Goal: Information Seeking & Learning: Learn about a topic

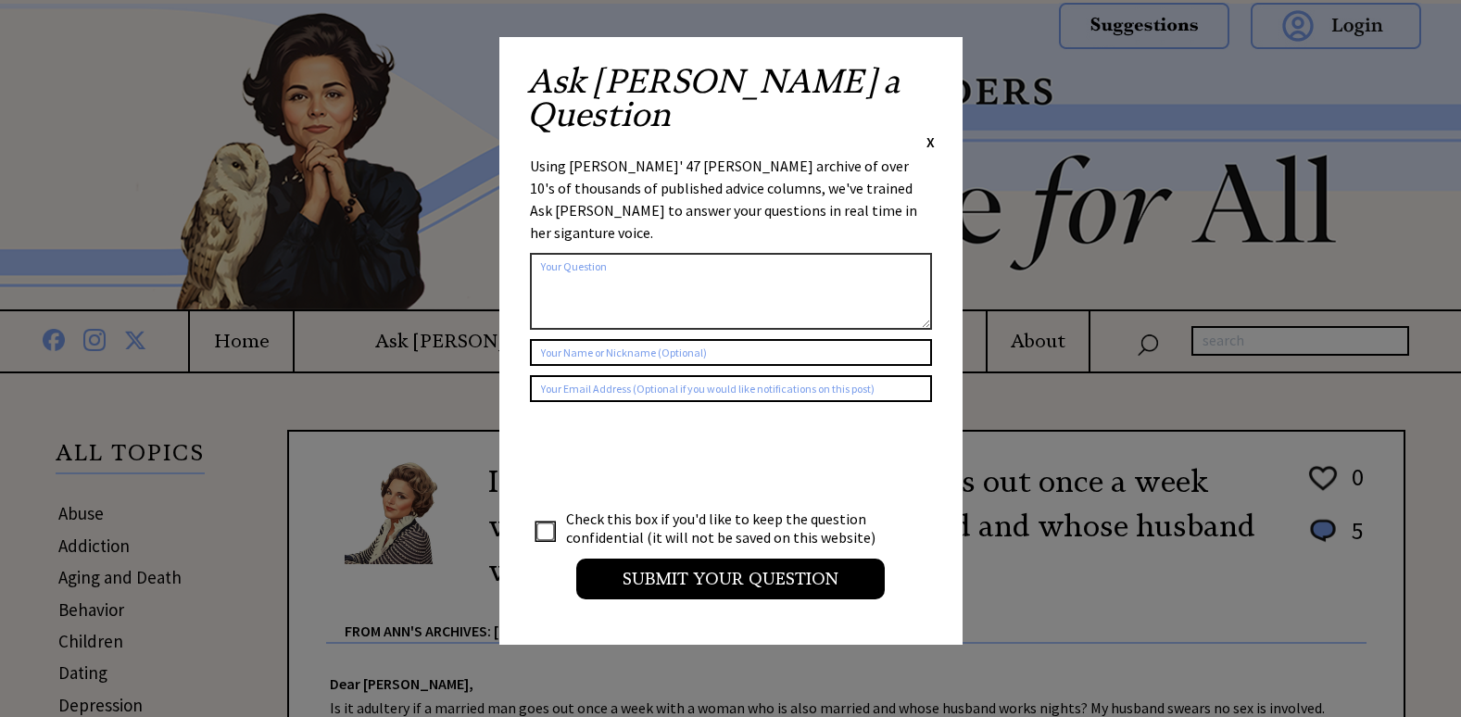
click at [926, 132] on span "X" at bounding box center [930, 141] width 8 height 19
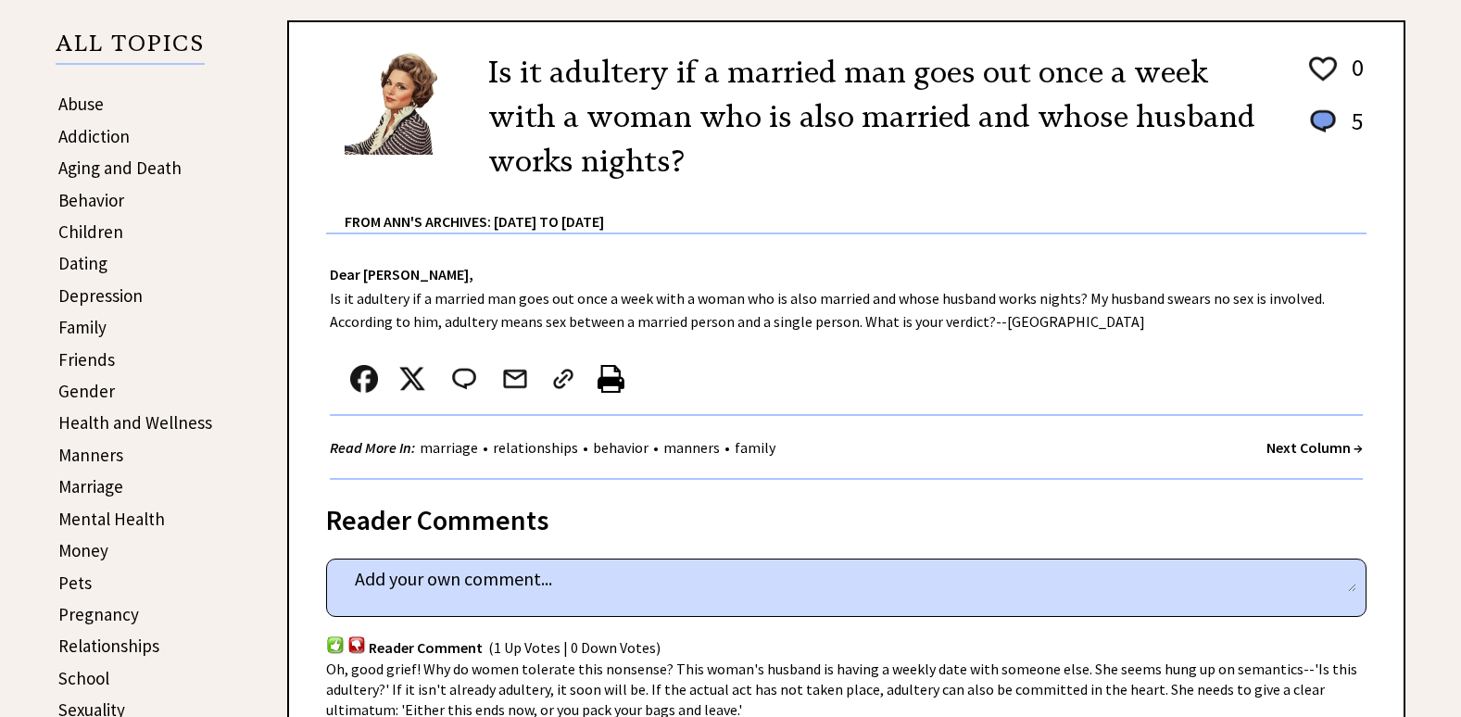
scroll to position [371, 0]
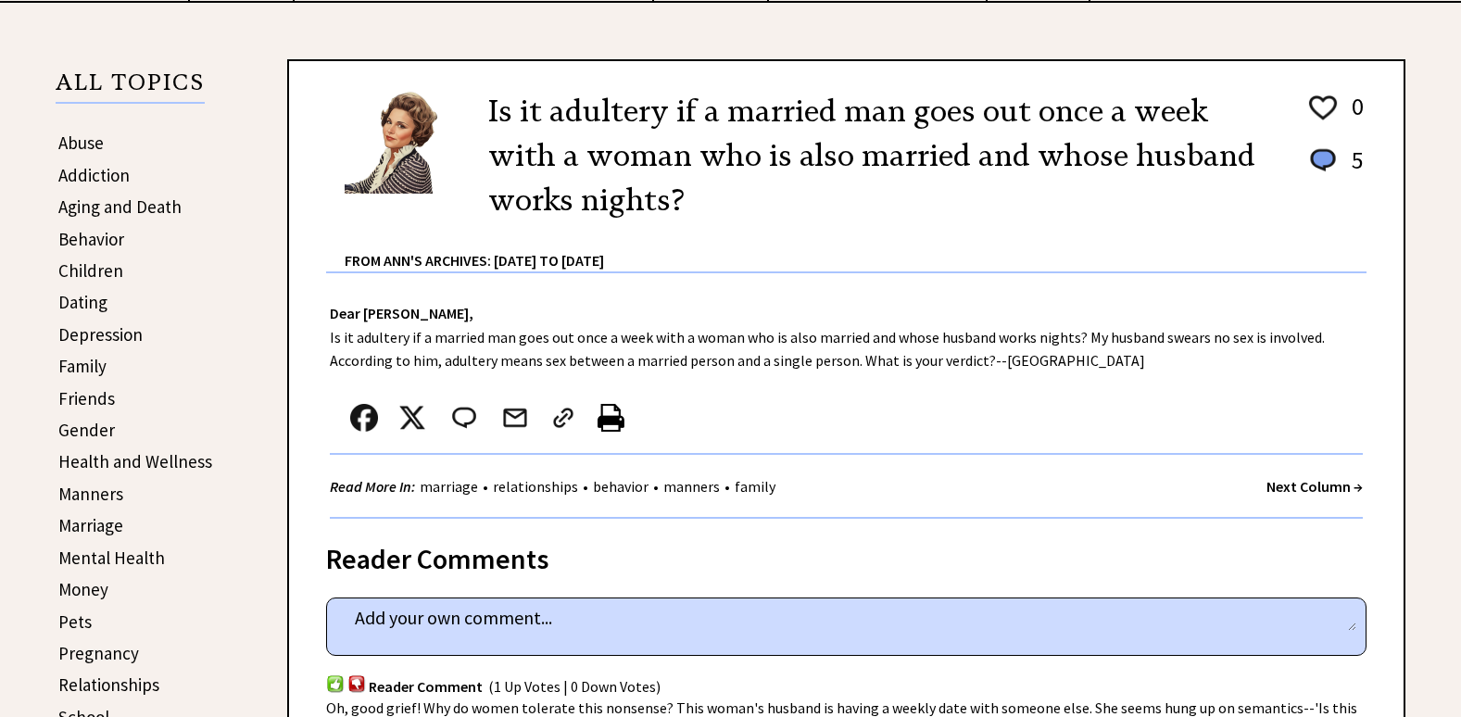
click at [84, 143] on link "Abuse" at bounding box center [80, 143] width 45 height 22
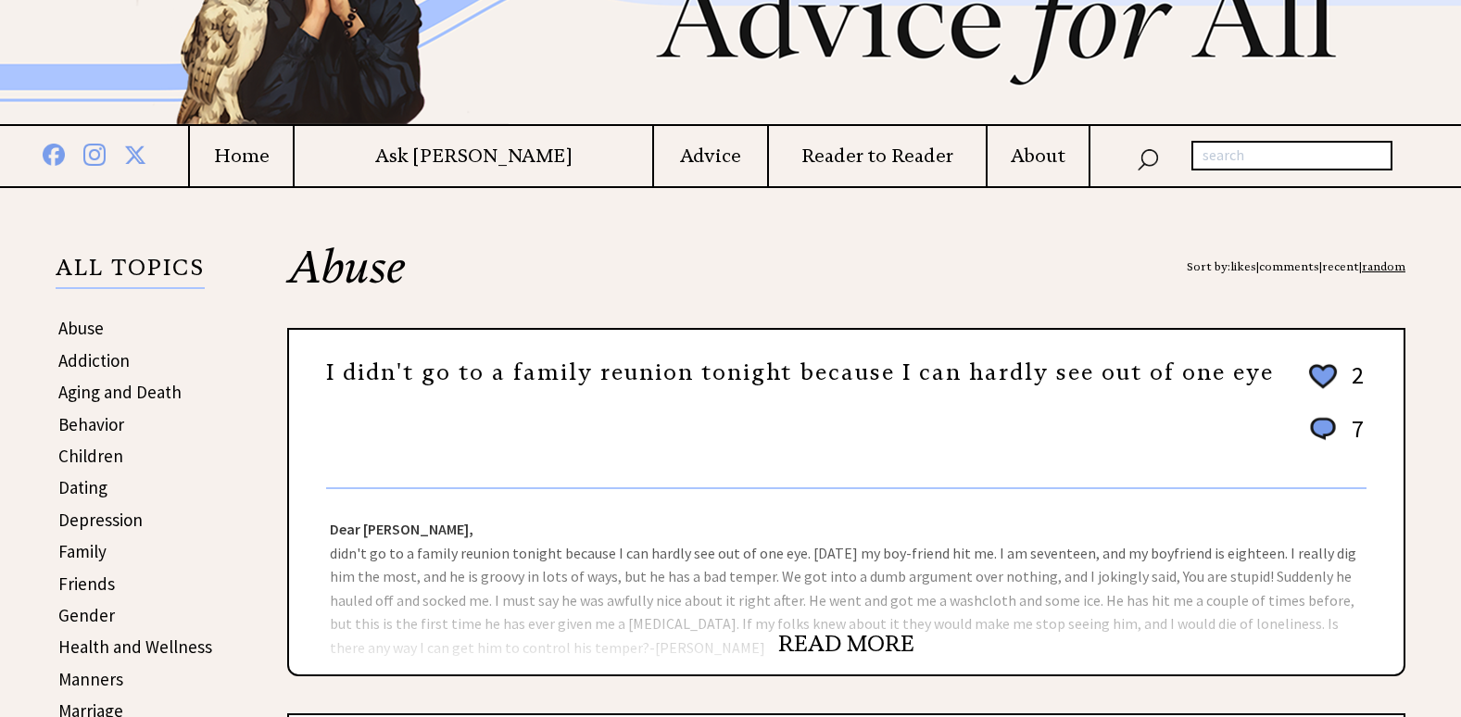
scroll to position [278, 0]
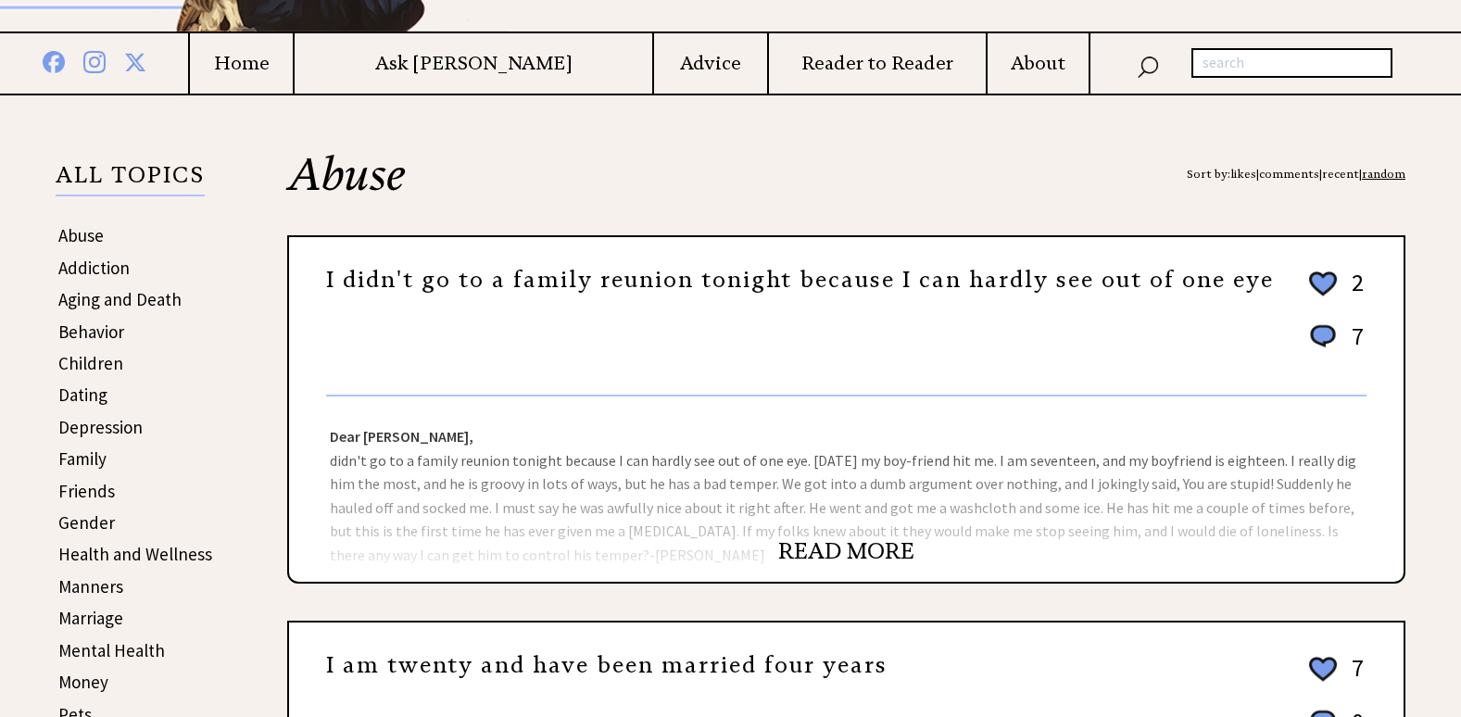
click at [826, 546] on link "READ MORE" at bounding box center [846, 551] width 136 height 28
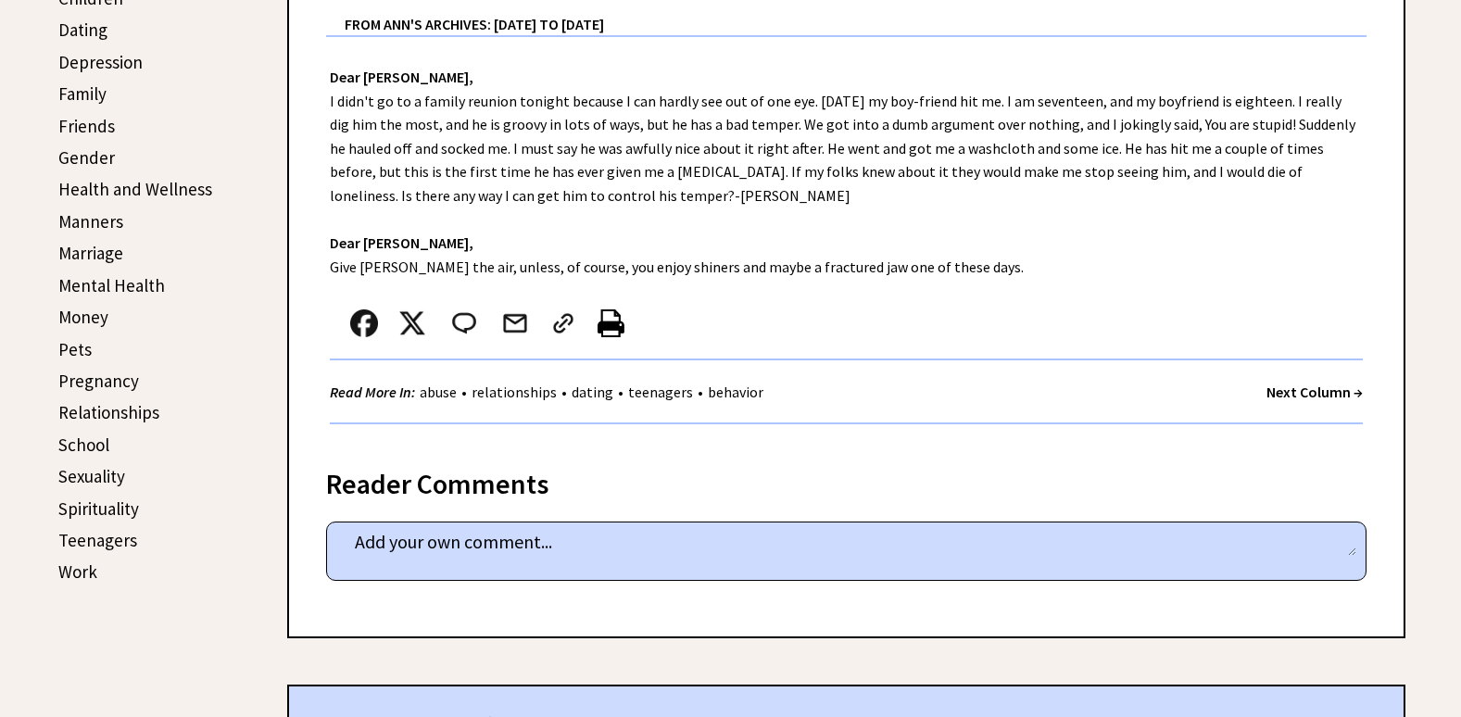
scroll to position [649, 0]
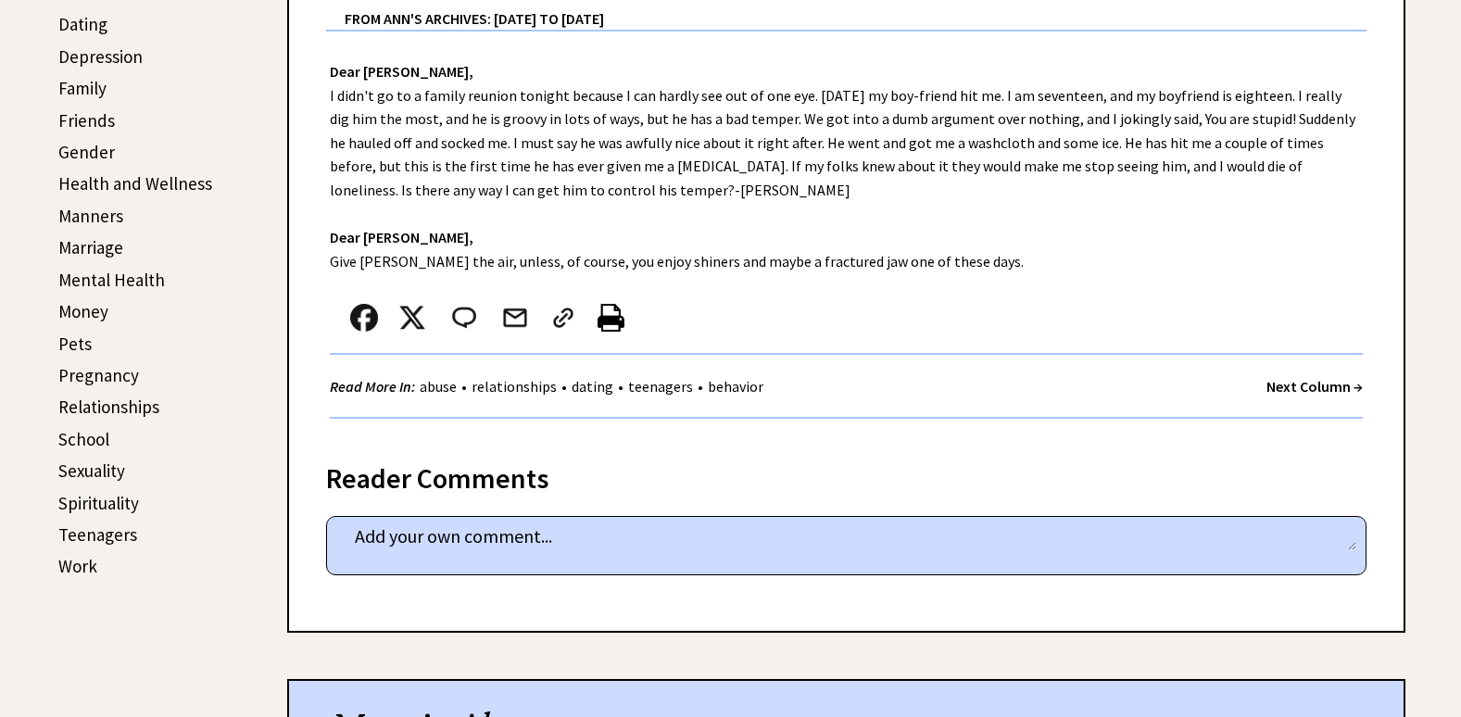
click at [1280, 382] on strong "Next Column →" at bounding box center [1315, 386] width 96 height 19
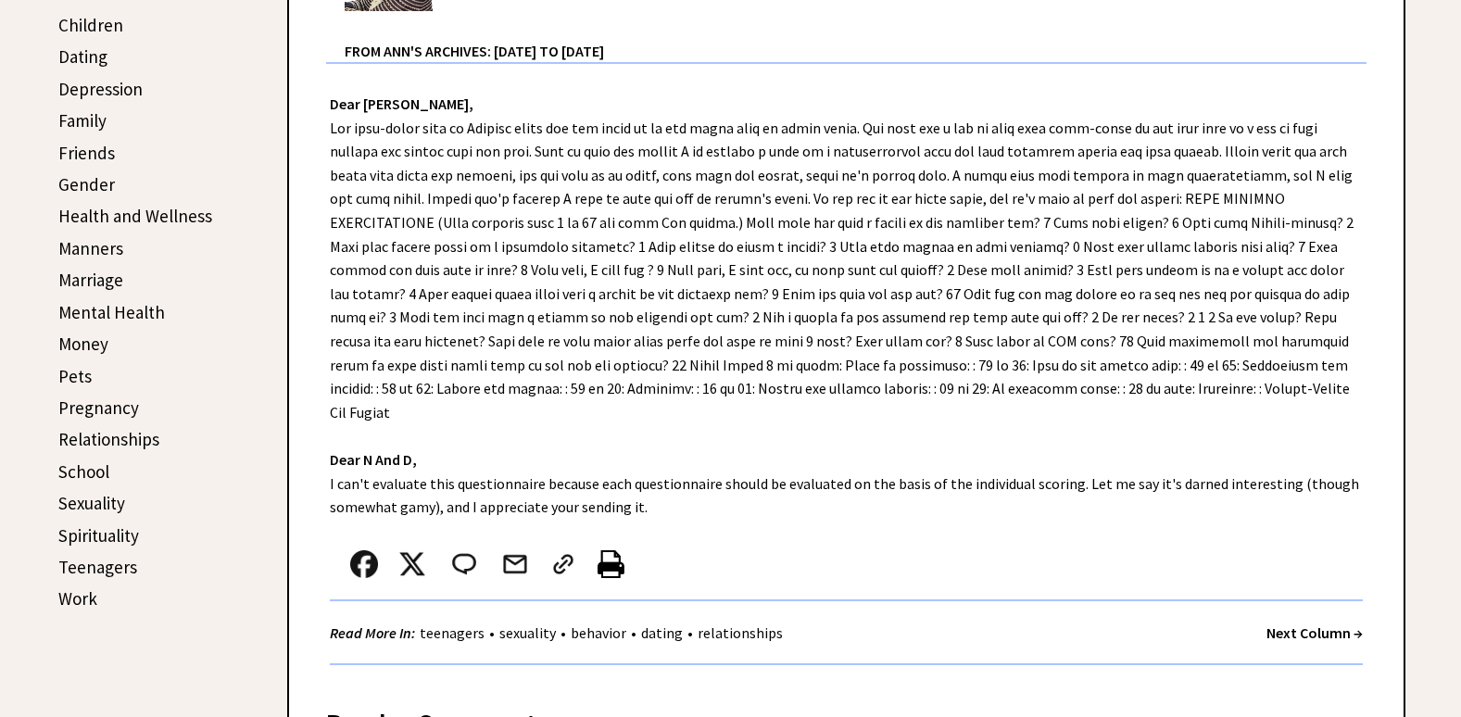
scroll to position [649, 0]
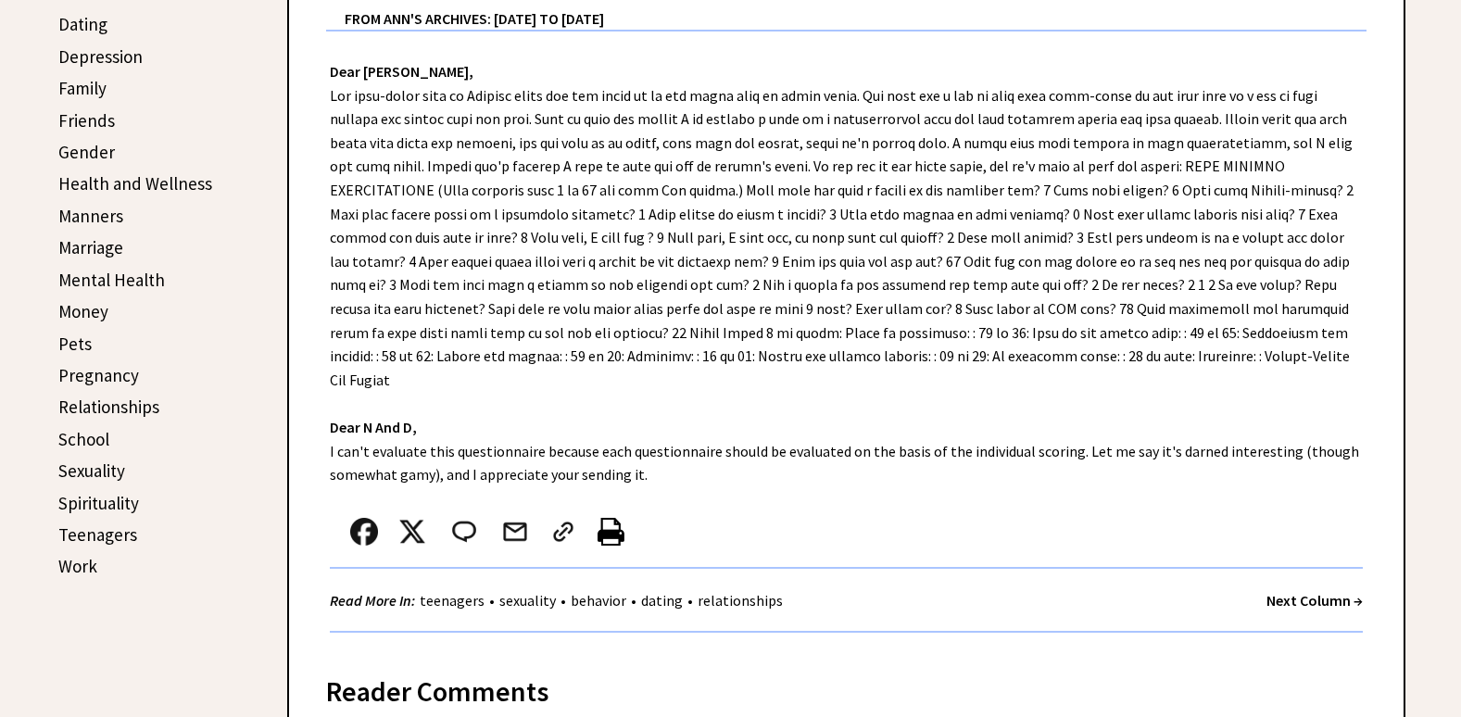
click at [1294, 591] on strong "Next Column →" at bounding box center [1315, 600] width 96 height 19
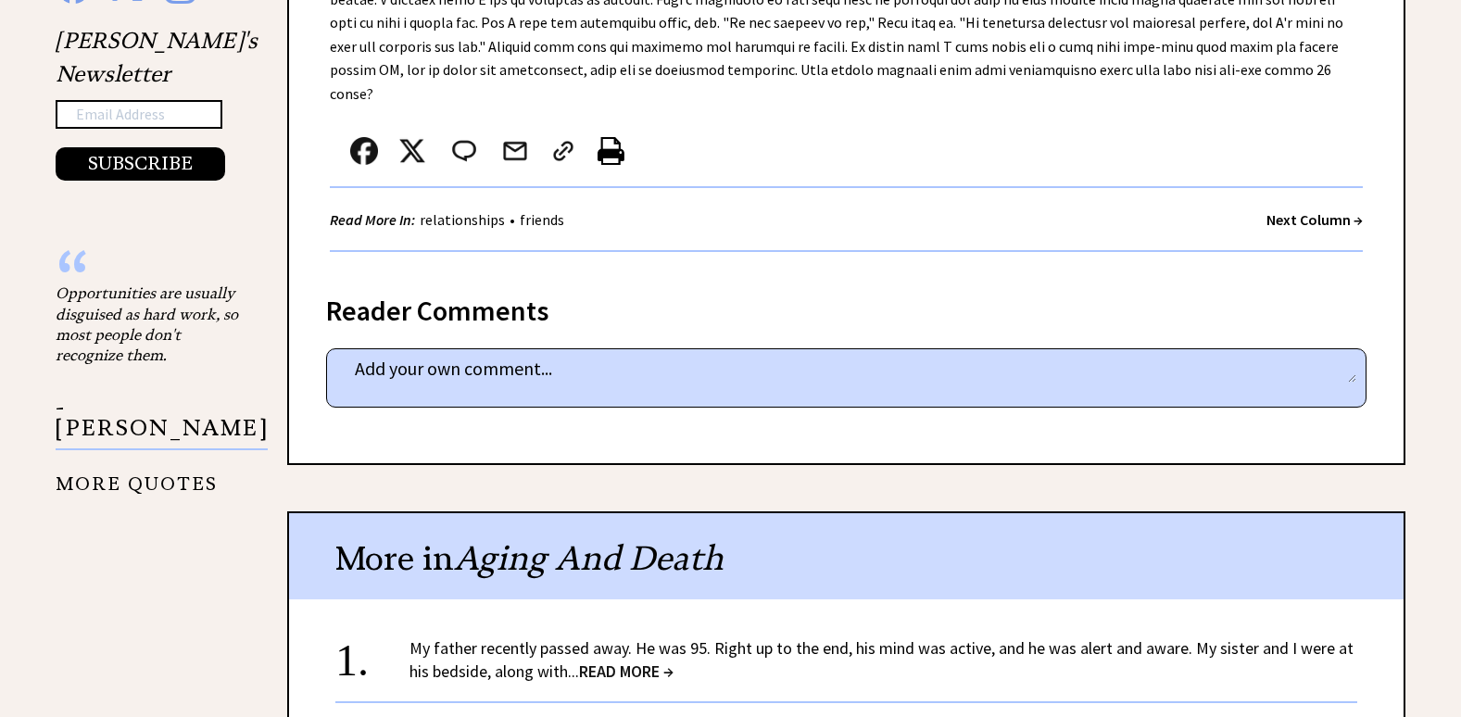
scroll to position [1668, 0]
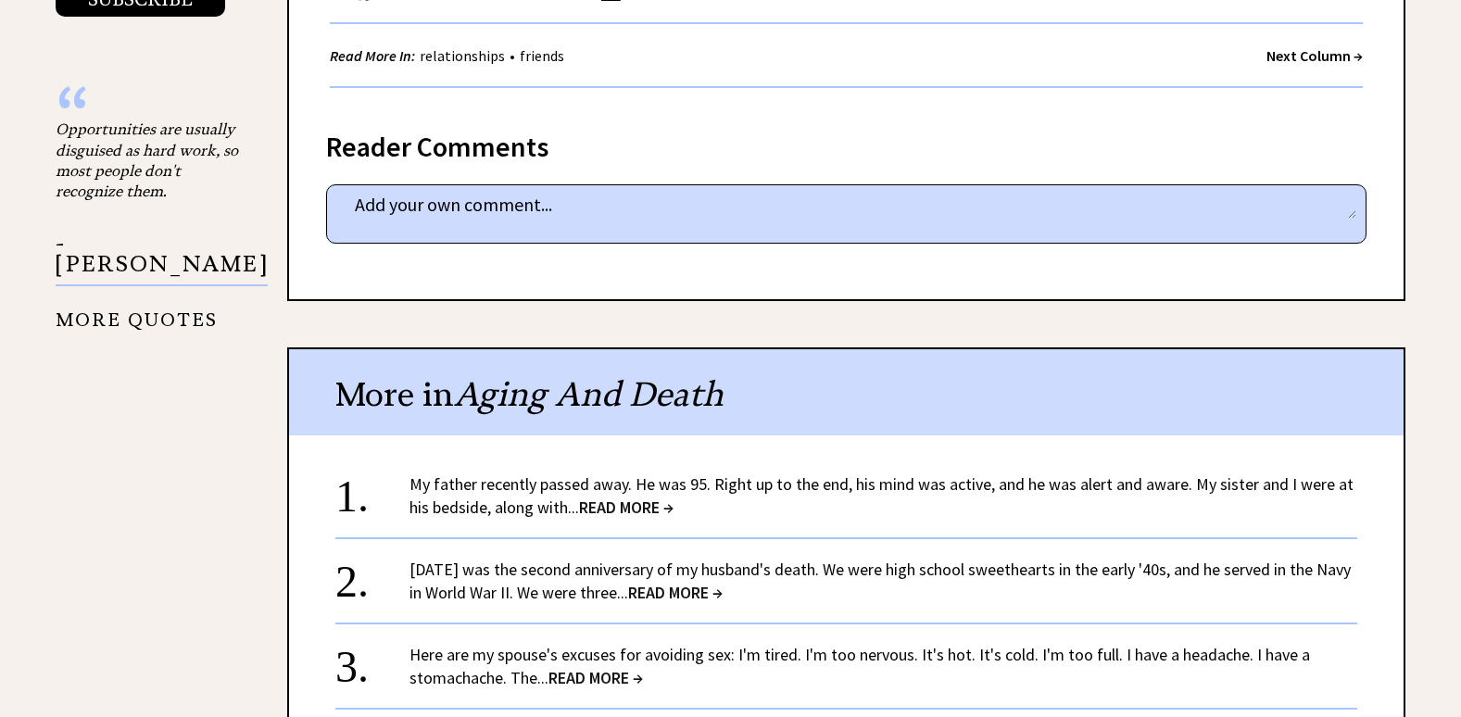
click at [627, 497] on span "READ MORE →" at bounding box center [626, 507] width 95 height 21
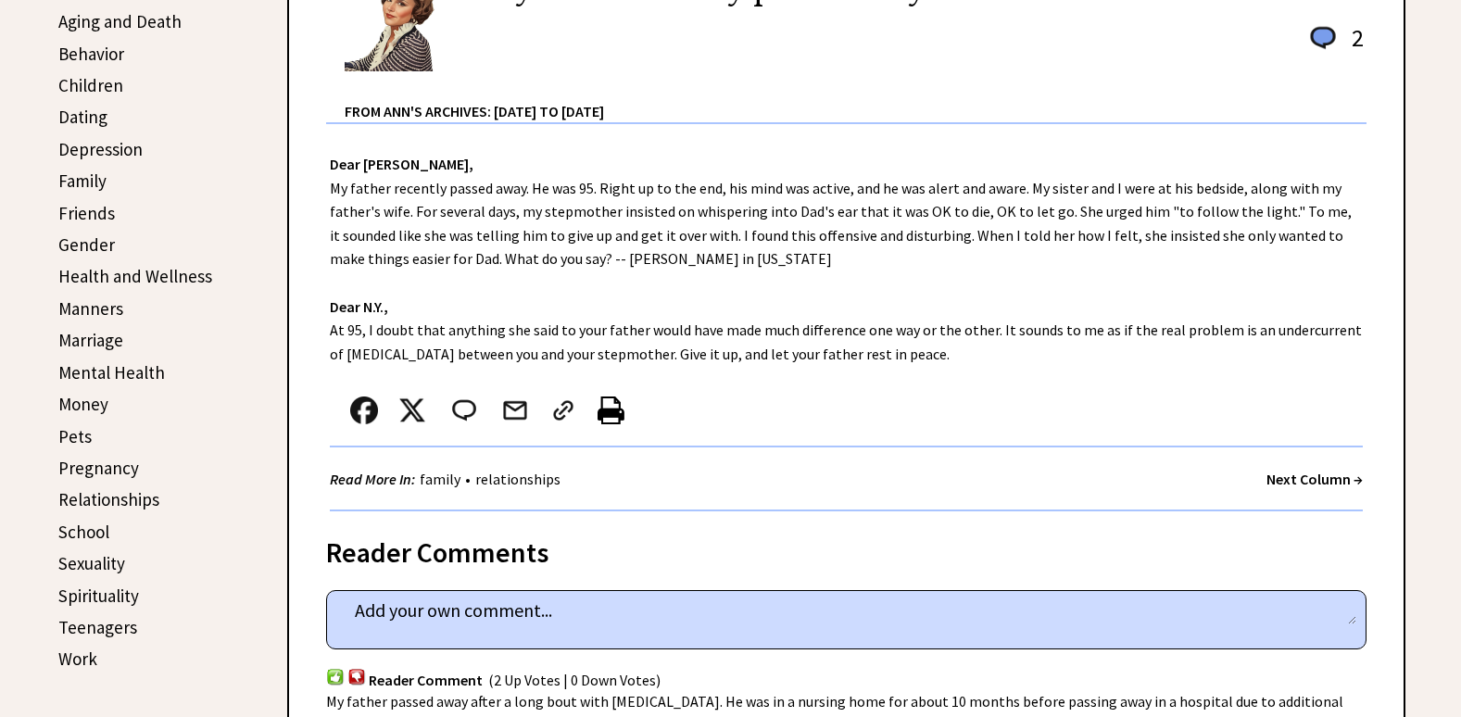
scroll to position [649, 0]
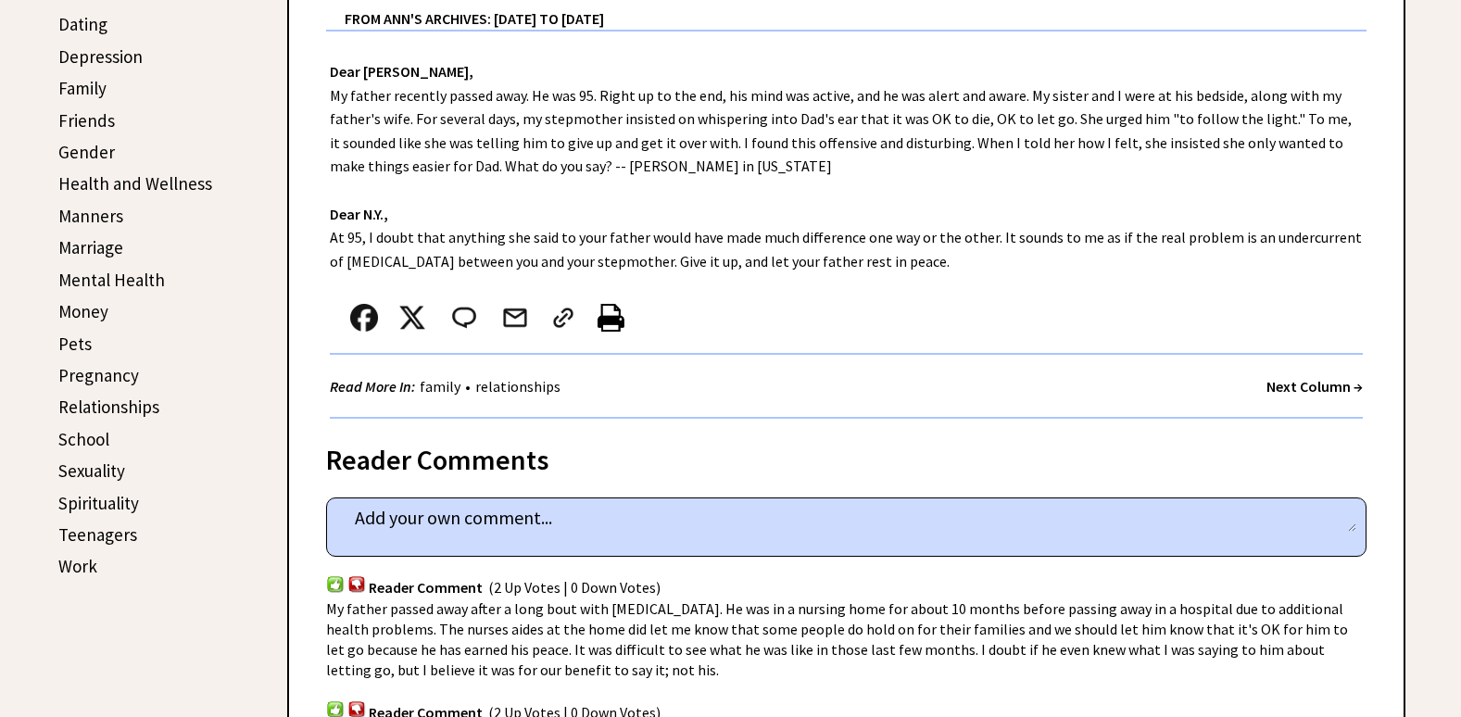
click at [1291, 380] on strong "Next Column →" at bounding box center [1315, 386] width 96 height 19
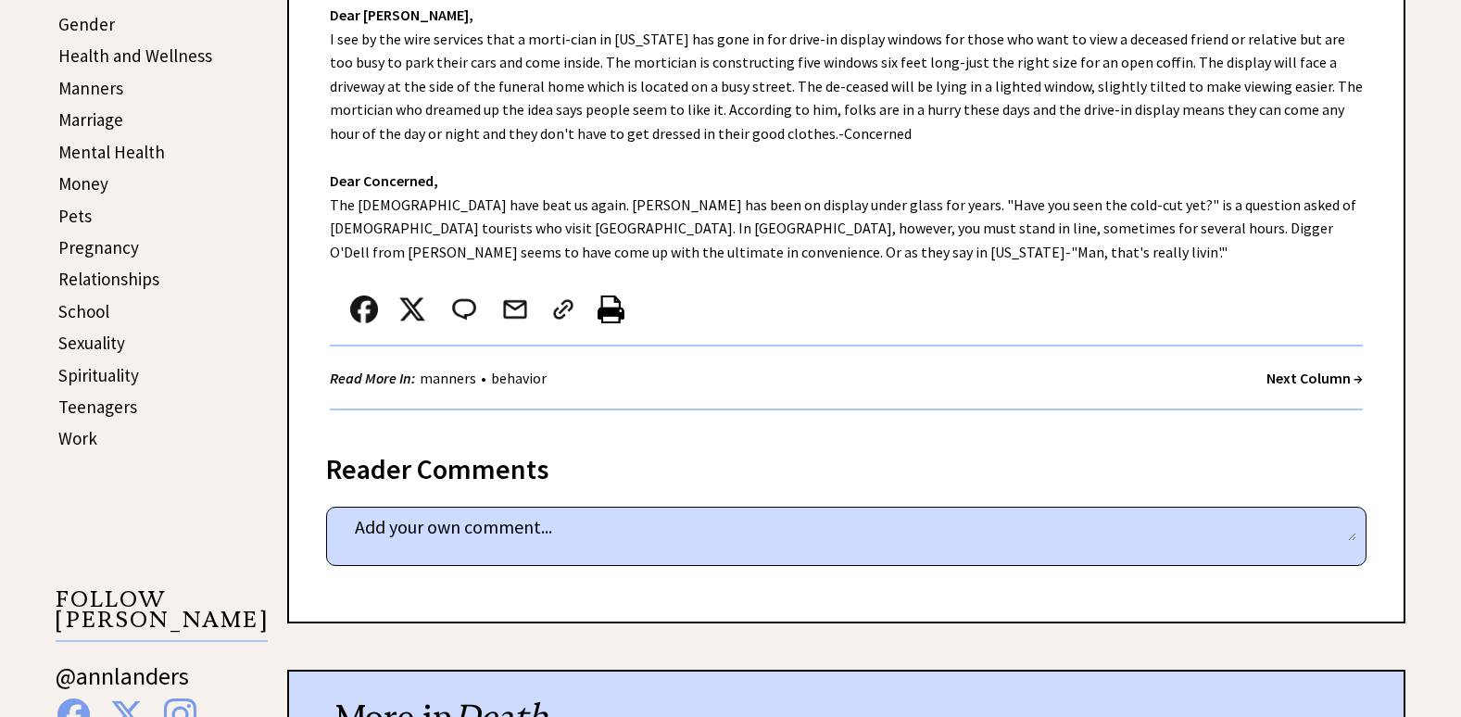
scroll to position [834, 0]
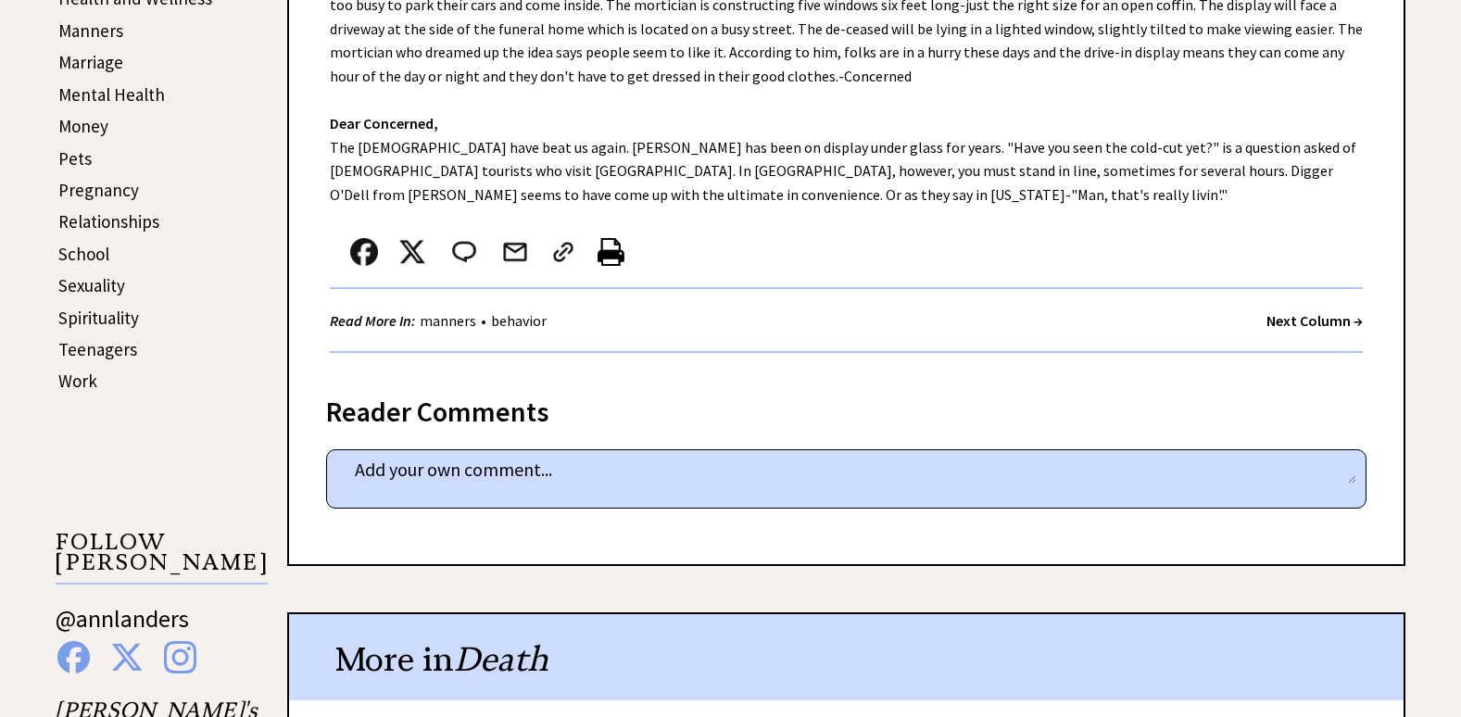
click at [1280, 314] on strong "Next Column →" at bounding box center [1315, 320] width 96 height 19
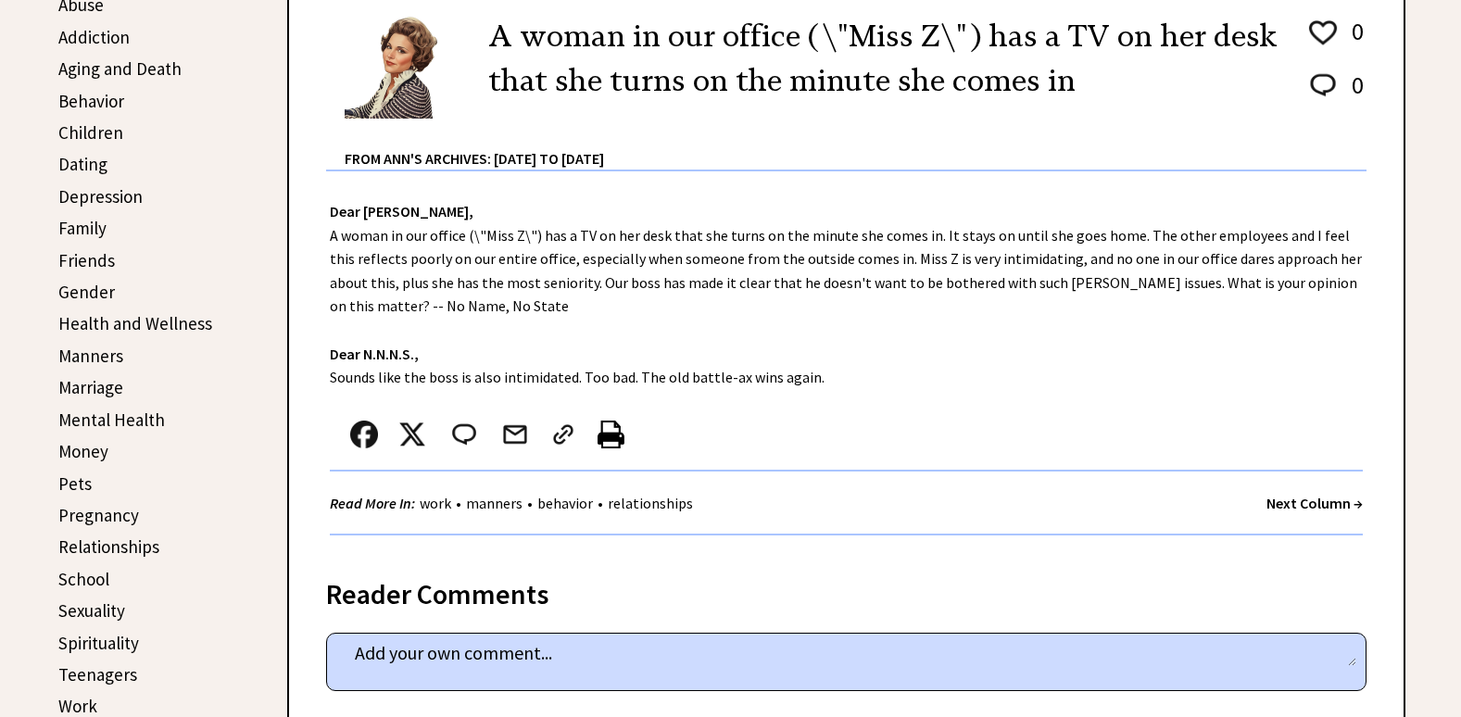
scroll to position [556, 0]
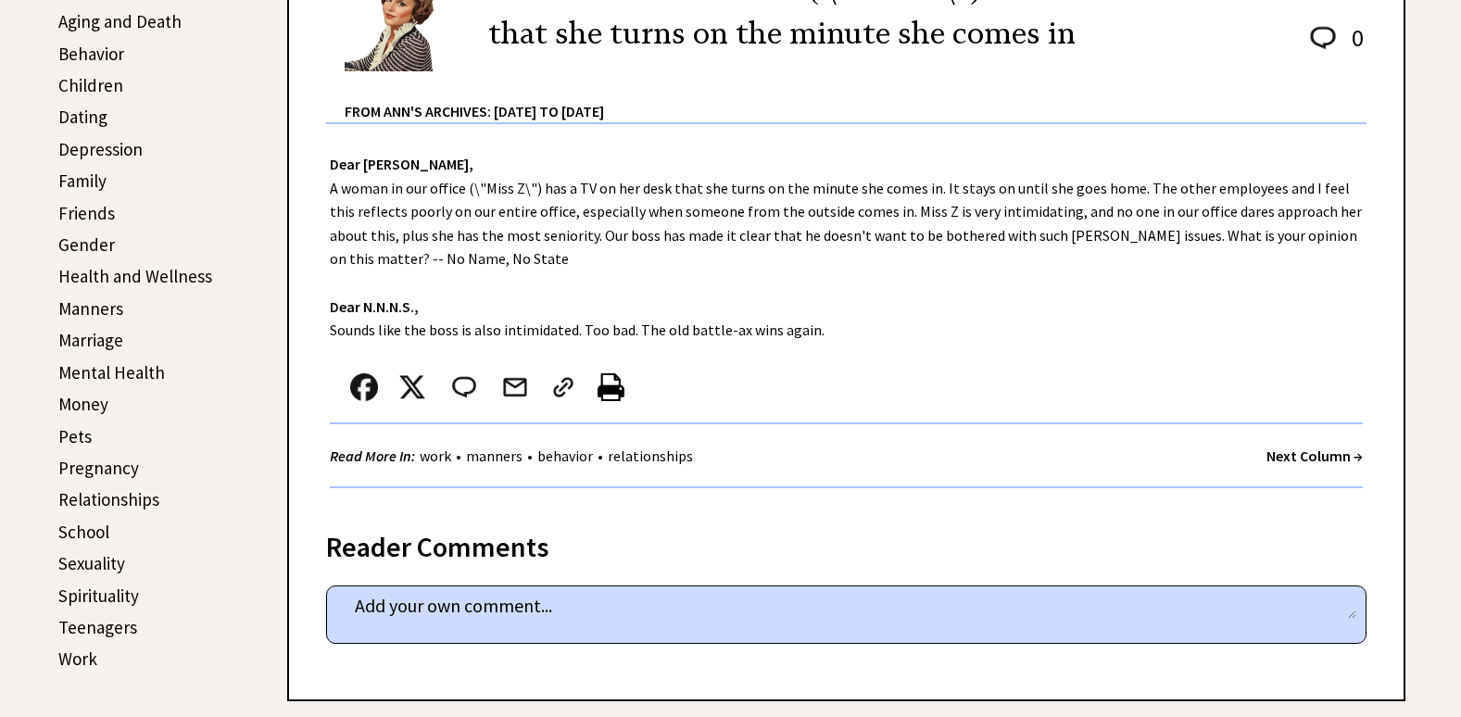
click at [1267, 454] on strong "Next Column →" at bounding box center [1315, 456] width 96 height 19
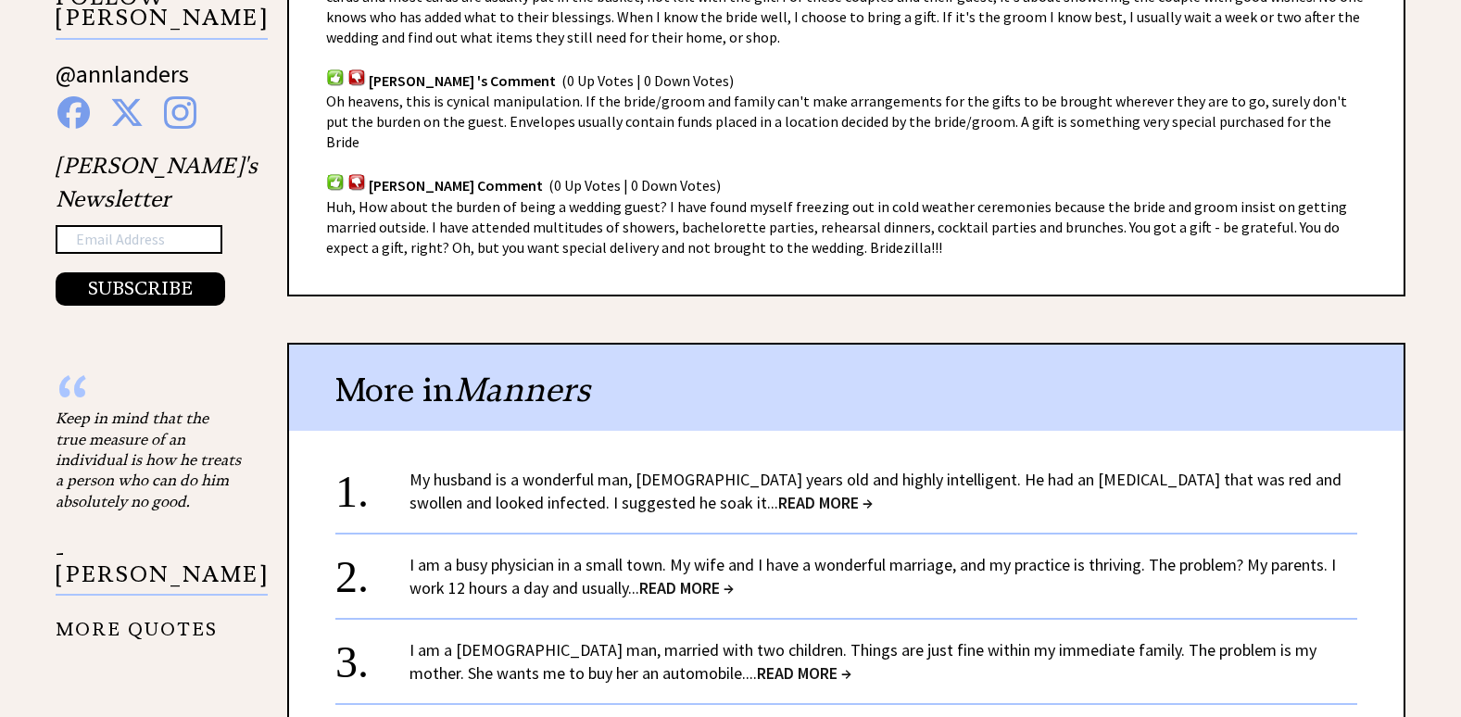
scroll to position [1390, 0]
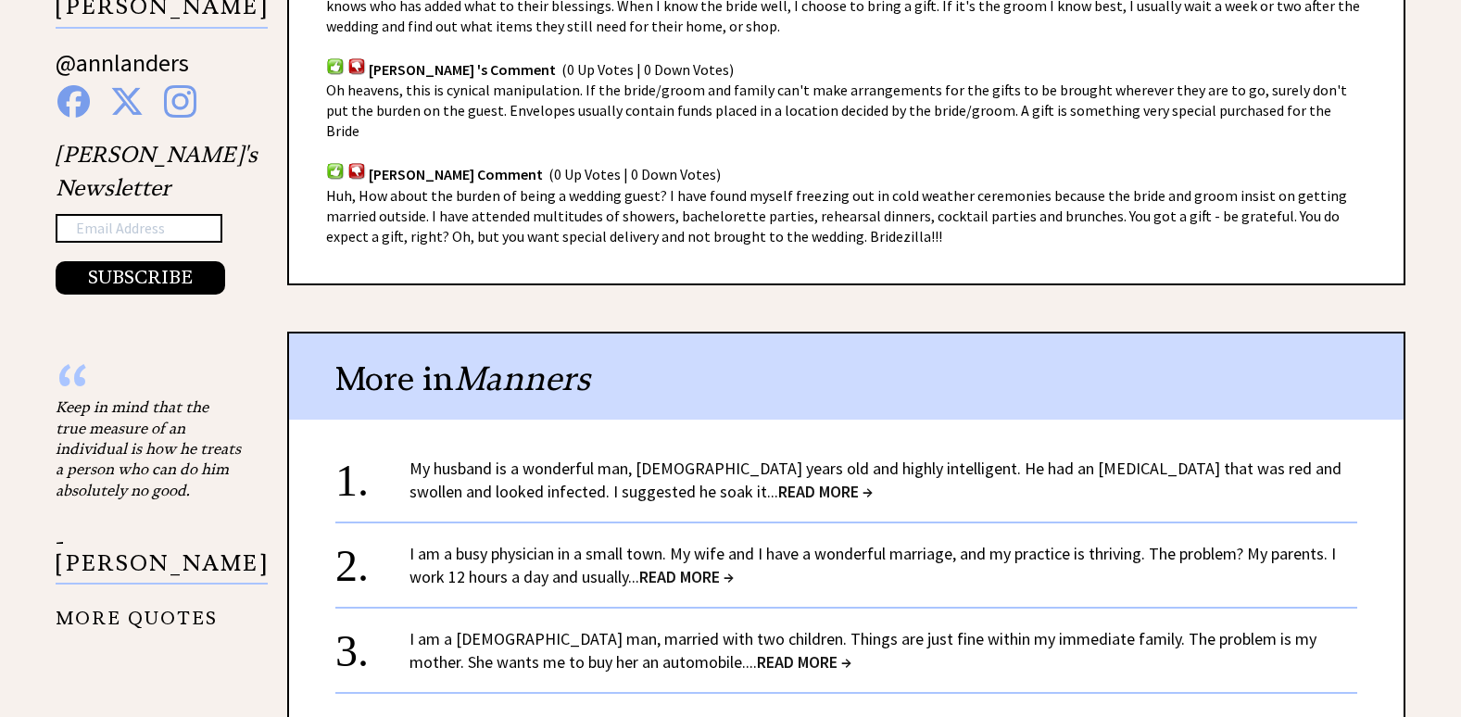
click at [778, 481] on span "READ MORE →" at bounding box center [825, 491] width 95 height 21
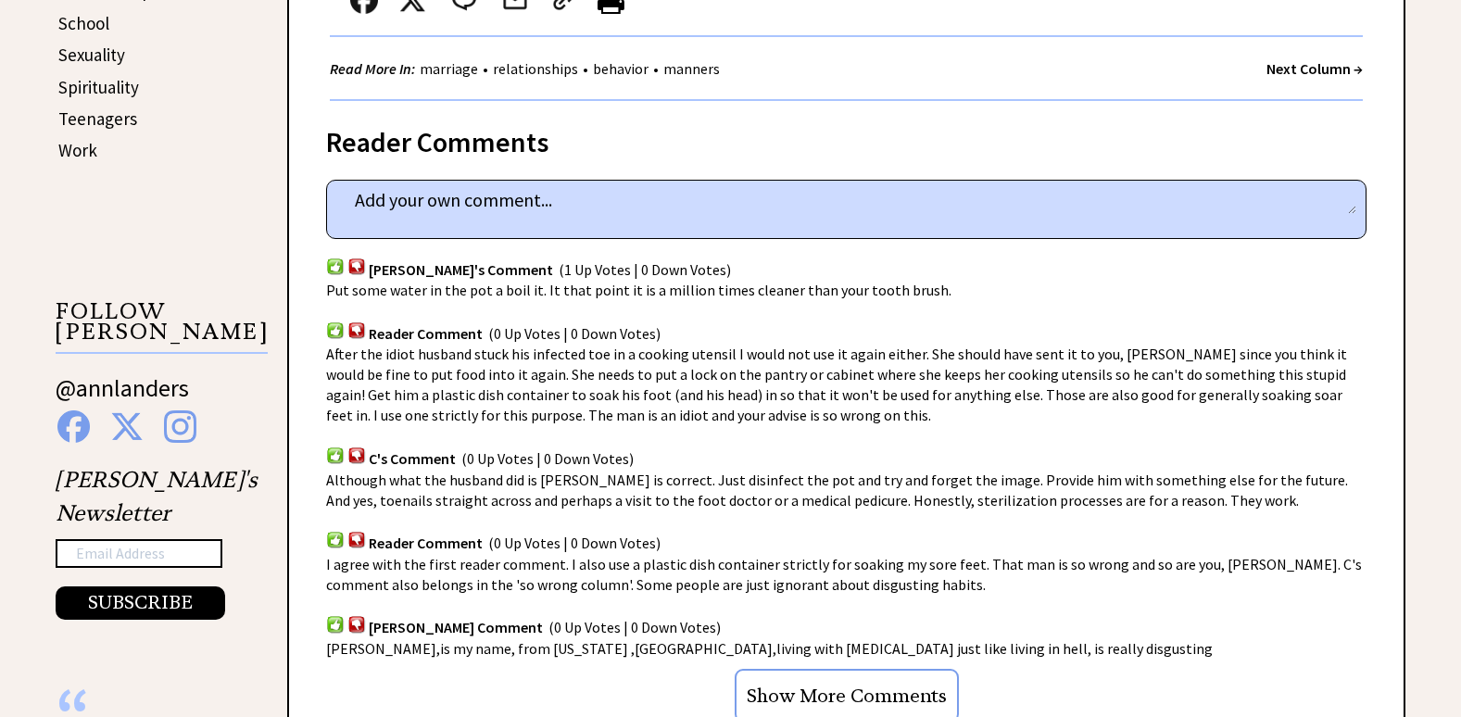
scroll to position [1112, 0]
